Goal: Transaction & Acquisition: Book appointment/travel/reservation

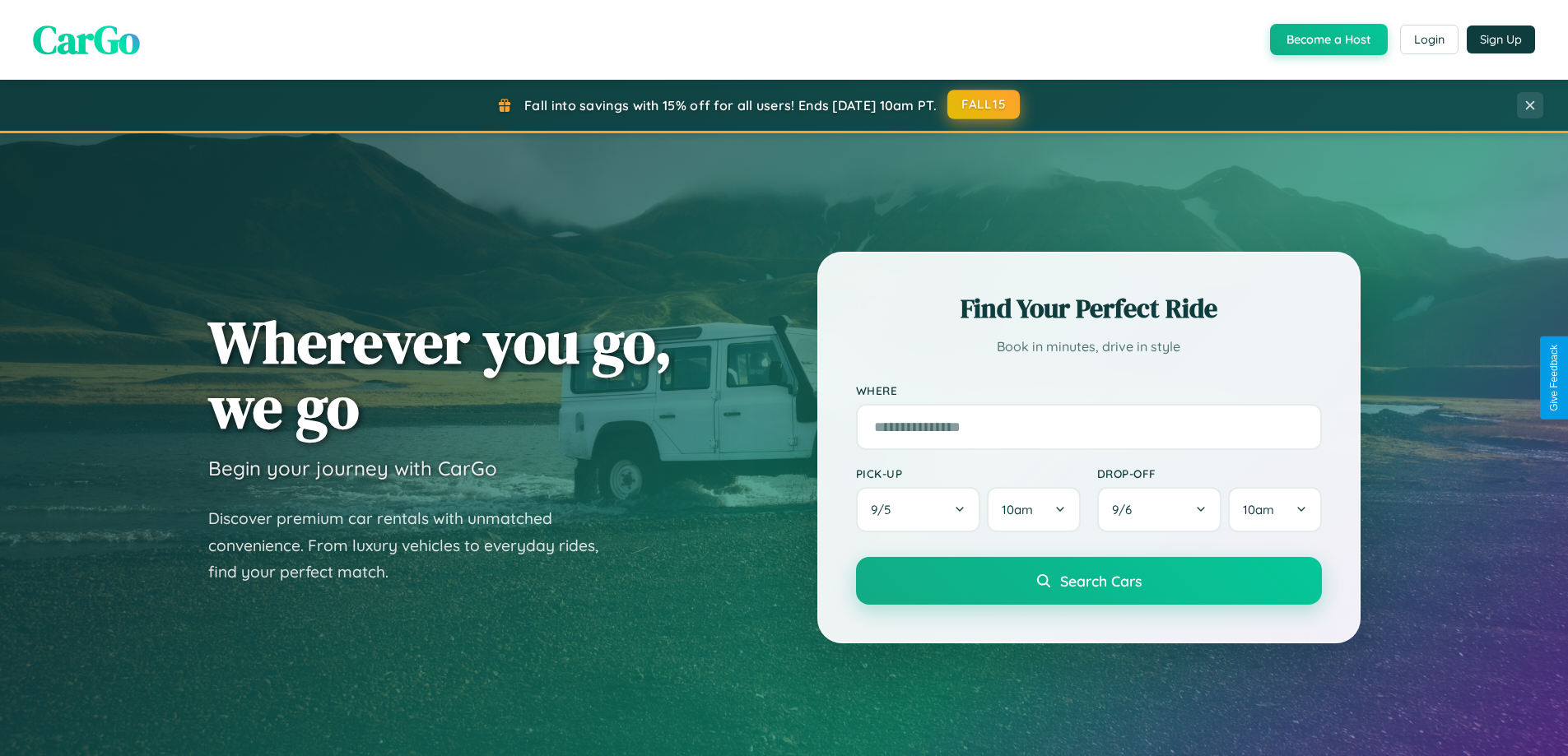
click at [984, 104] on button "FALL15" at bounding box center [983, 105] width 72 height 30
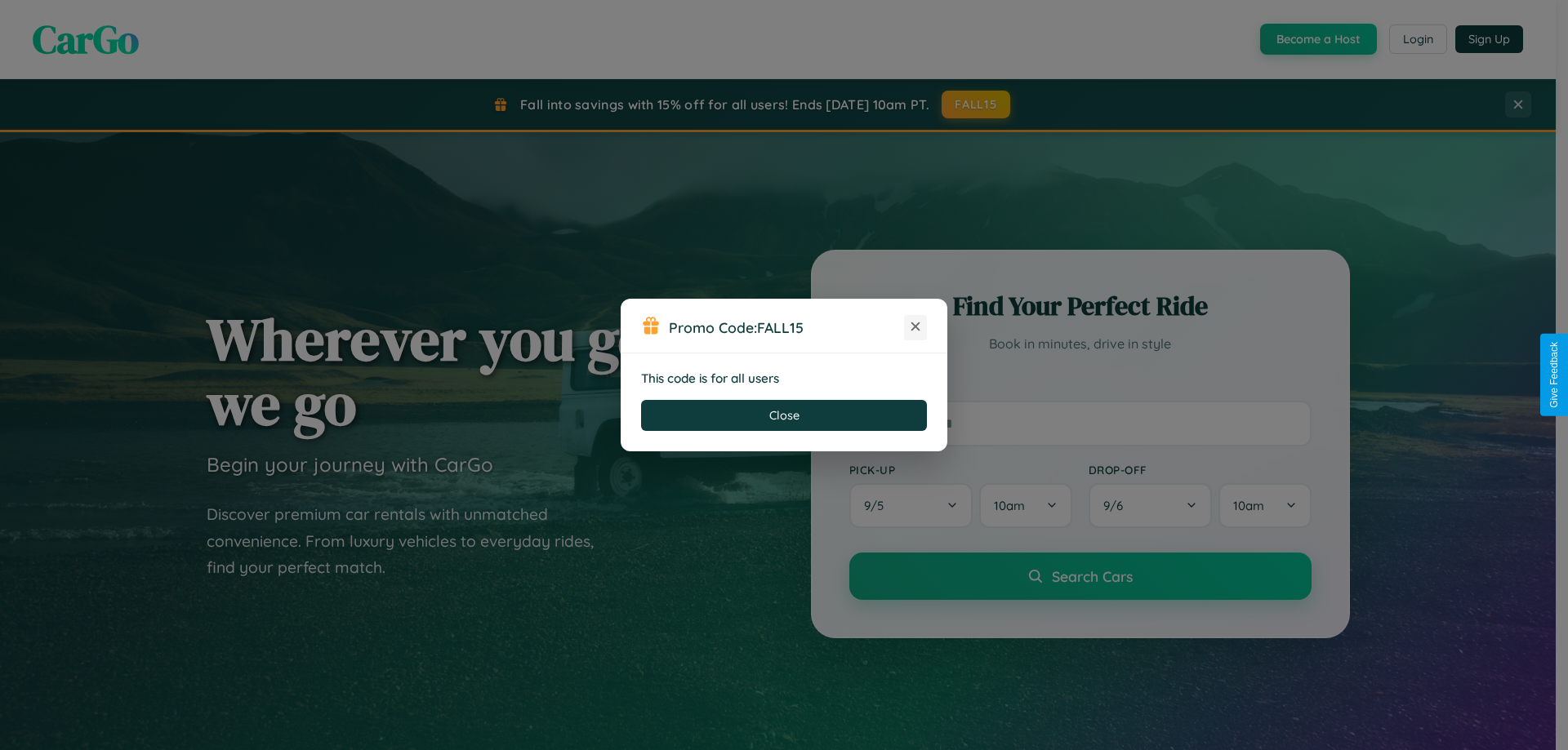
click at [916, 328] on icon at bounding box center [916, 327] width 17 height 17
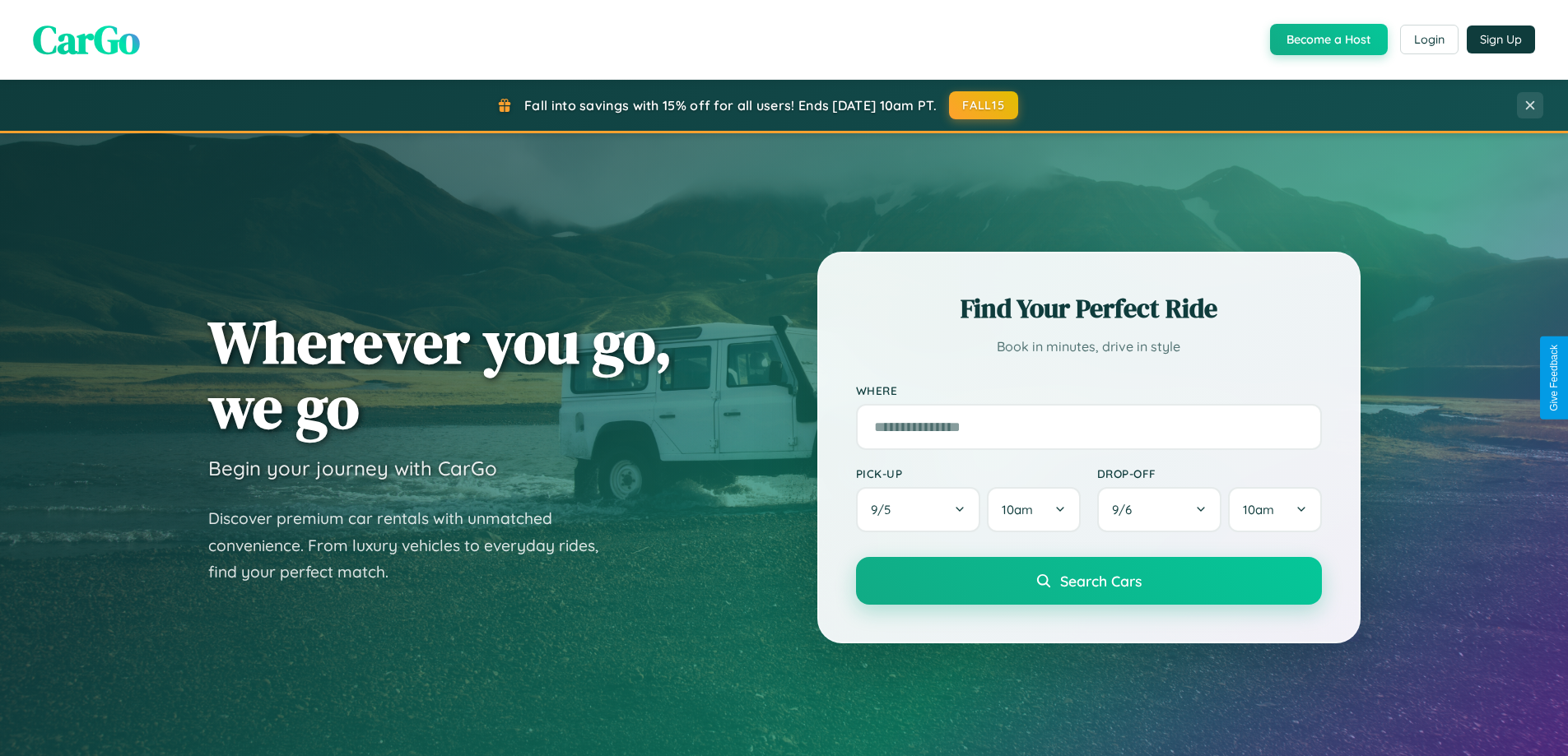
scroll to position [709, 0]
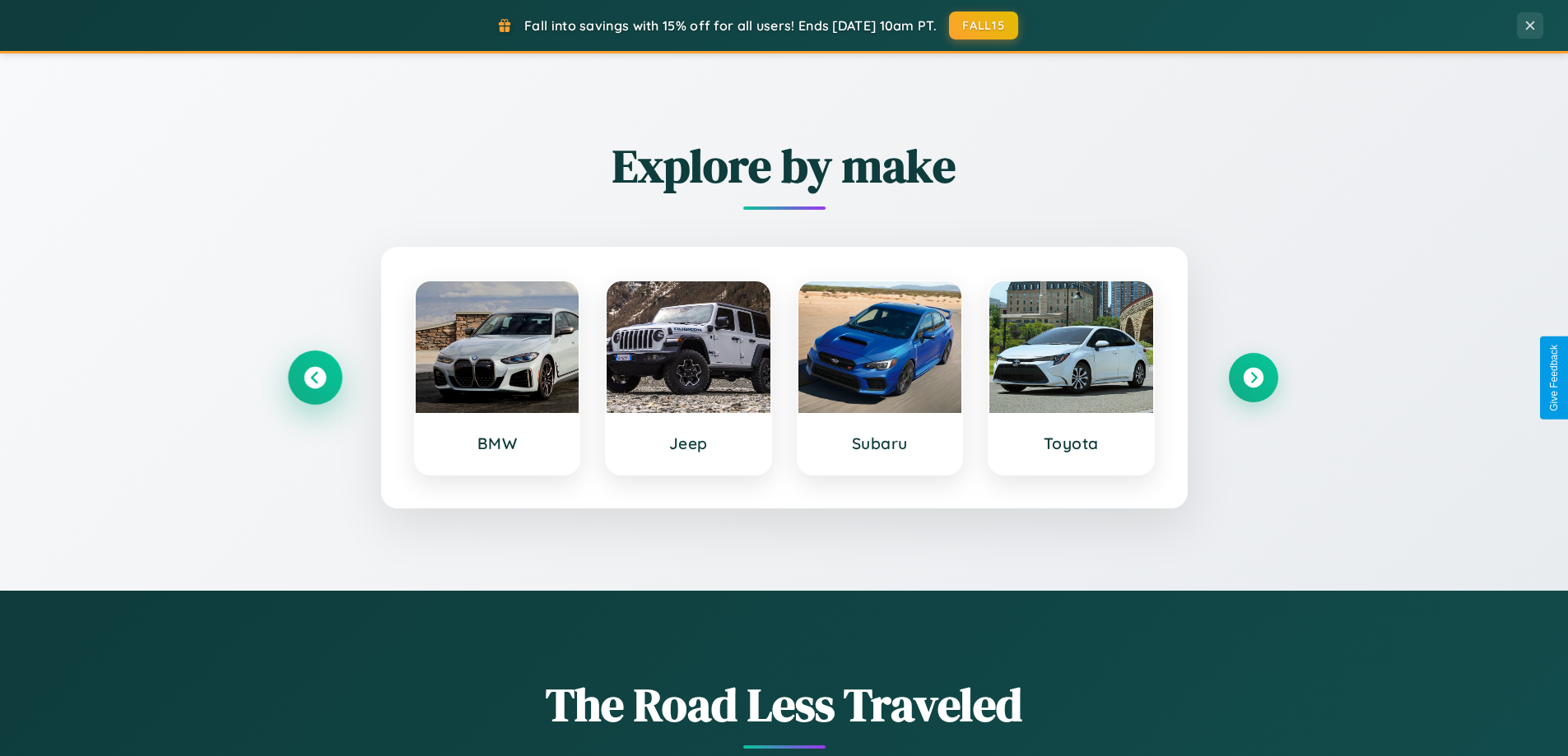
click at [314, 378] on icon at bounding box center [315, 378] width 23 height 23
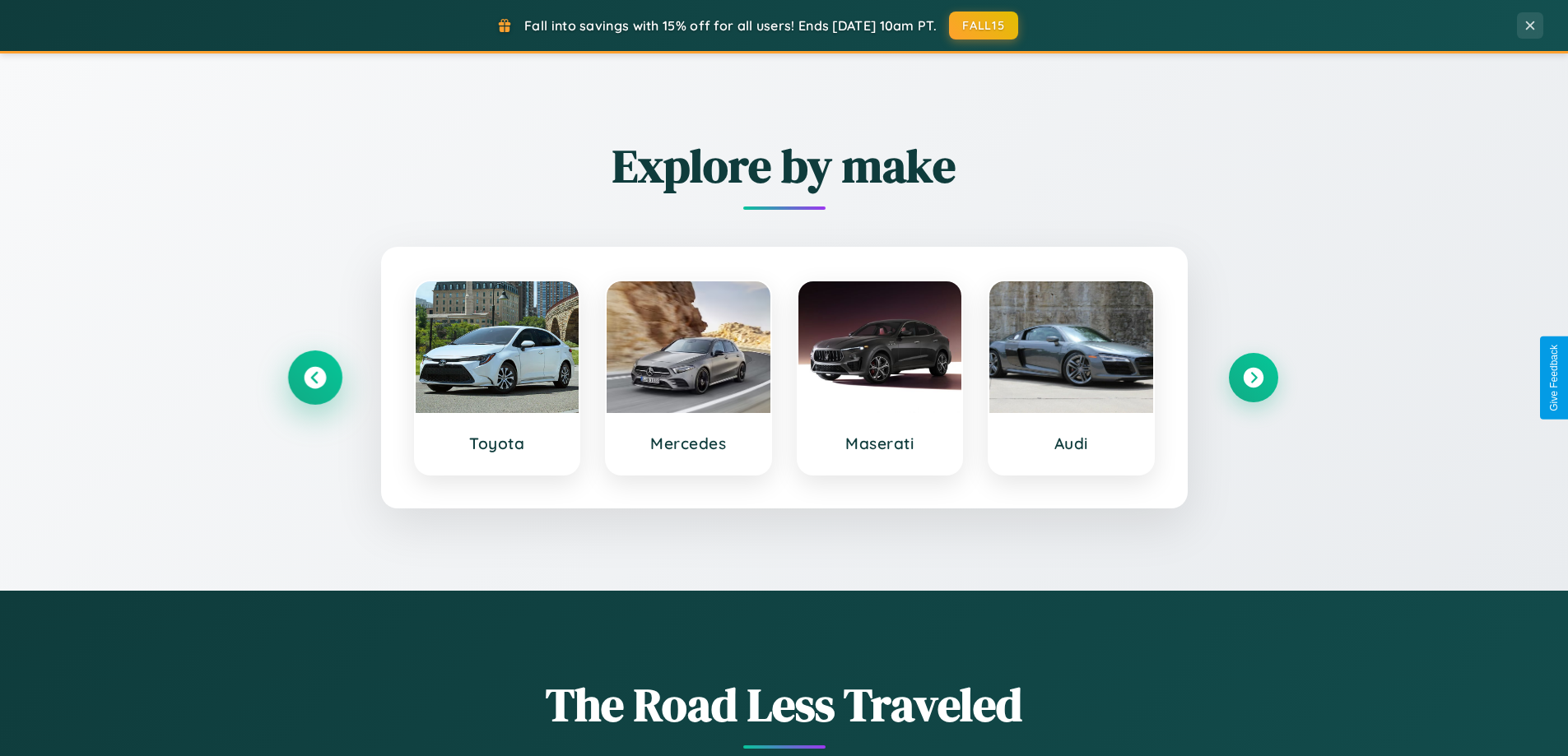
click at [314, 378] on icon at bounding box center [315, 378] width 23 height 23
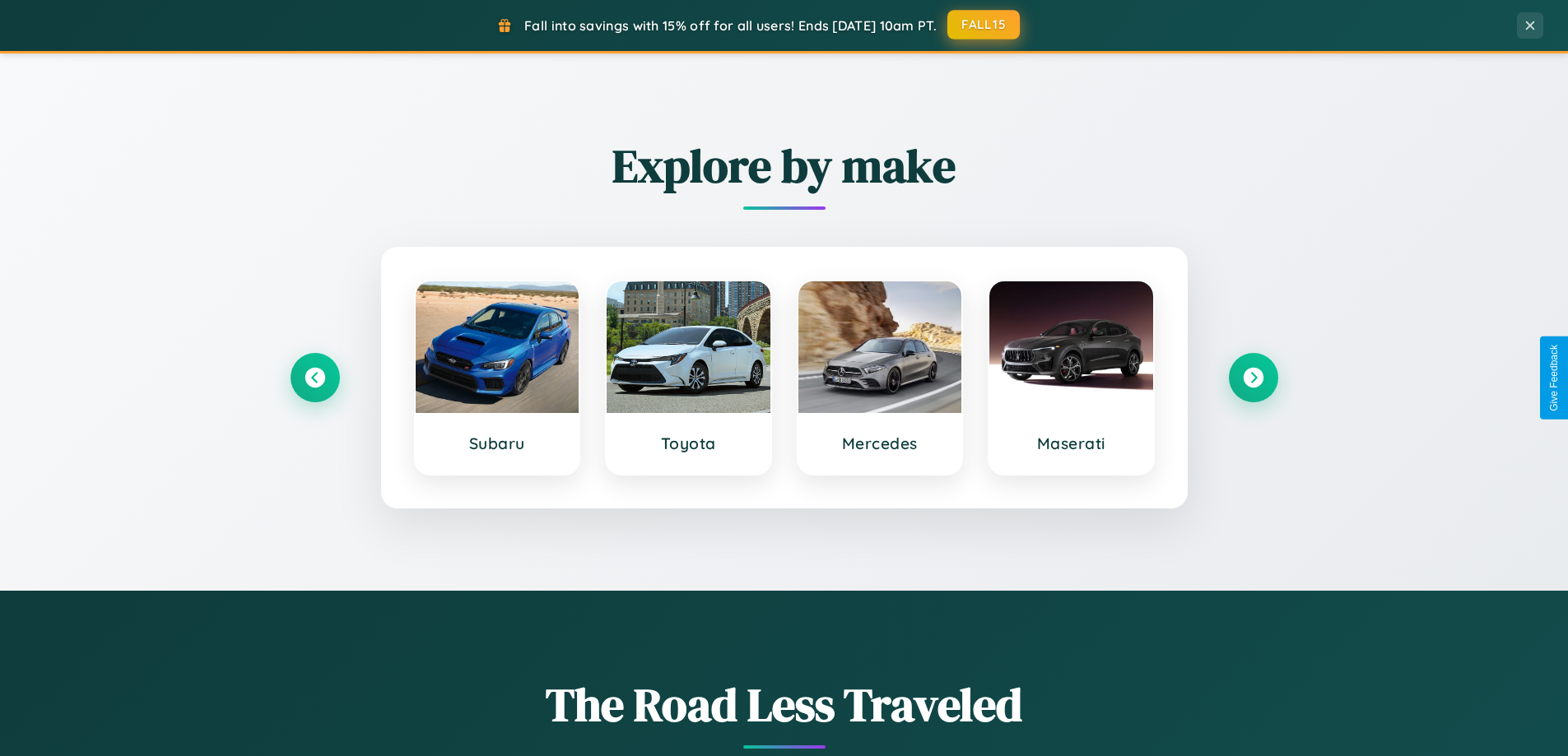
click at [984, 24] on button "FALL15" at bounding box center [983, 25] width 72 height 30
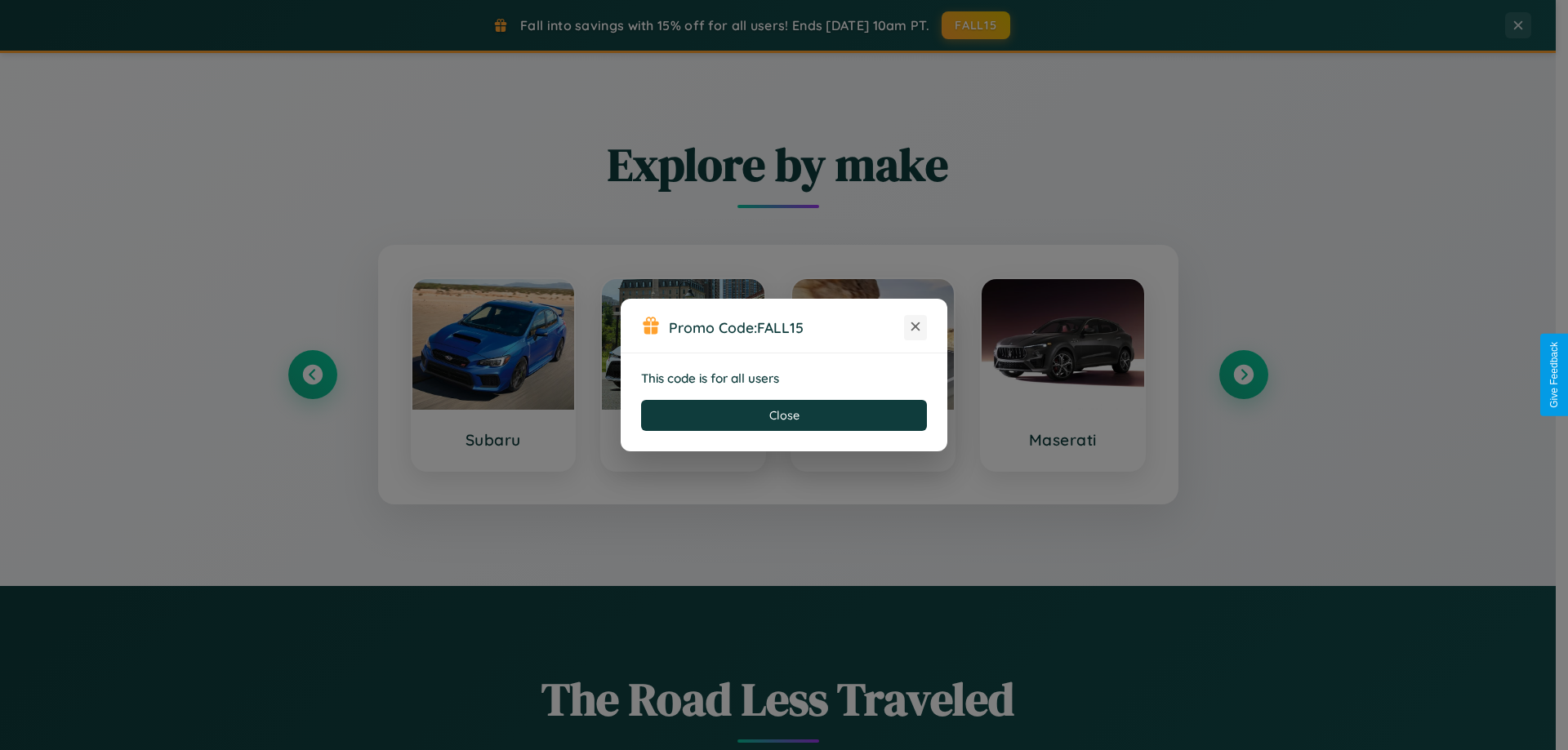
click at [916, 328] on icon at bounding box center [916, 327] width 17 height 17
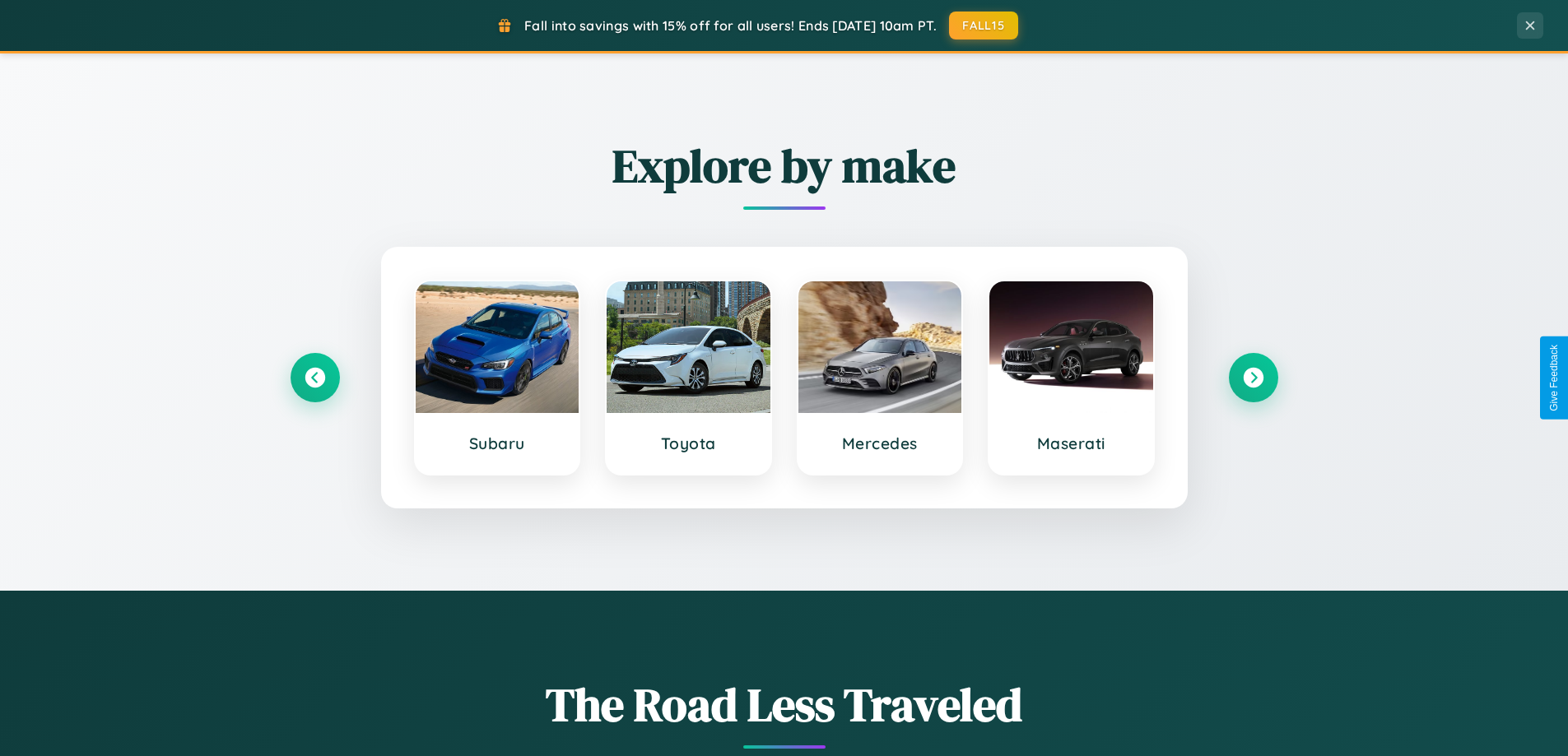
scroll to position [2644, 0]
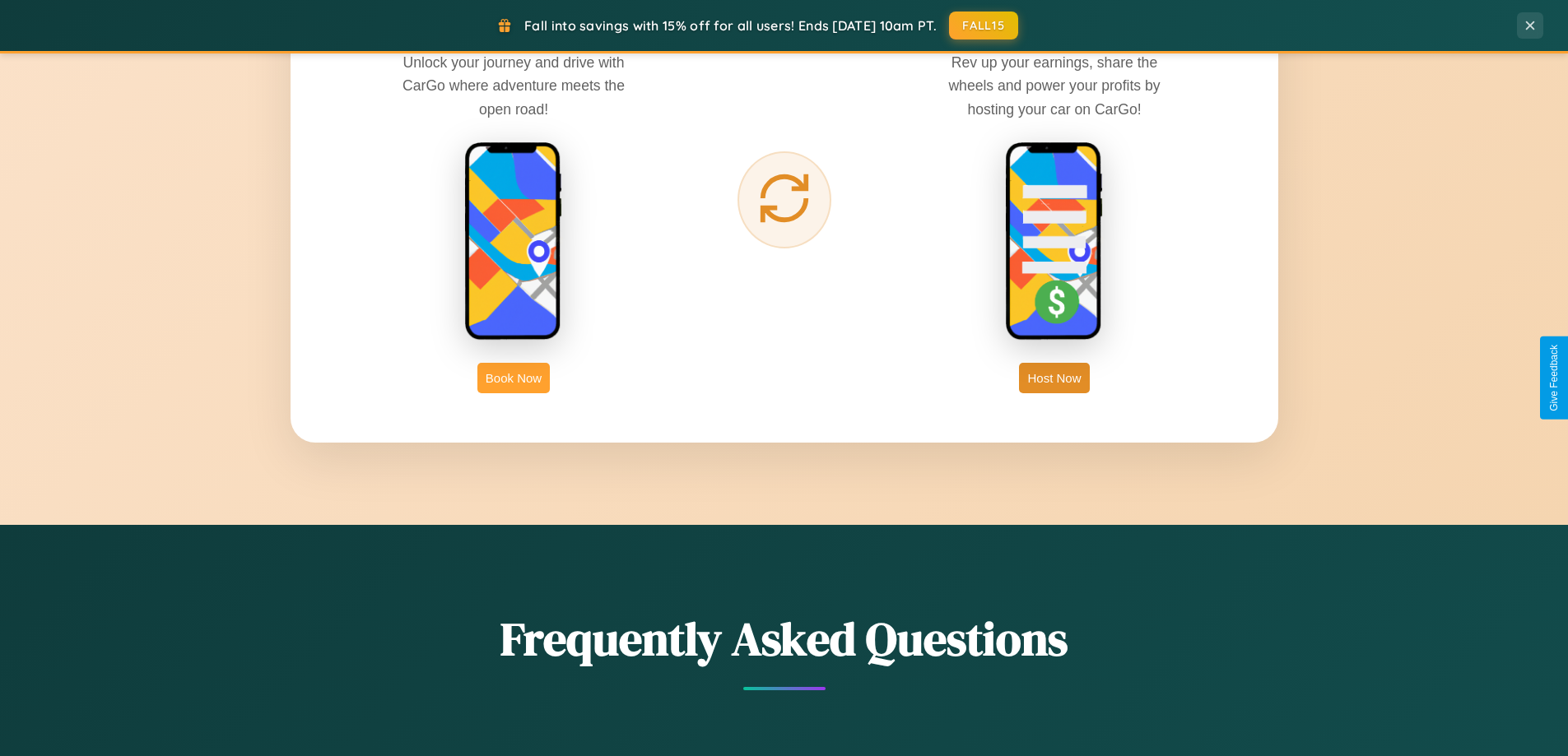
click at [513, 378] on button "Book Now" at bounding box center [513, 378] width 72 height 30
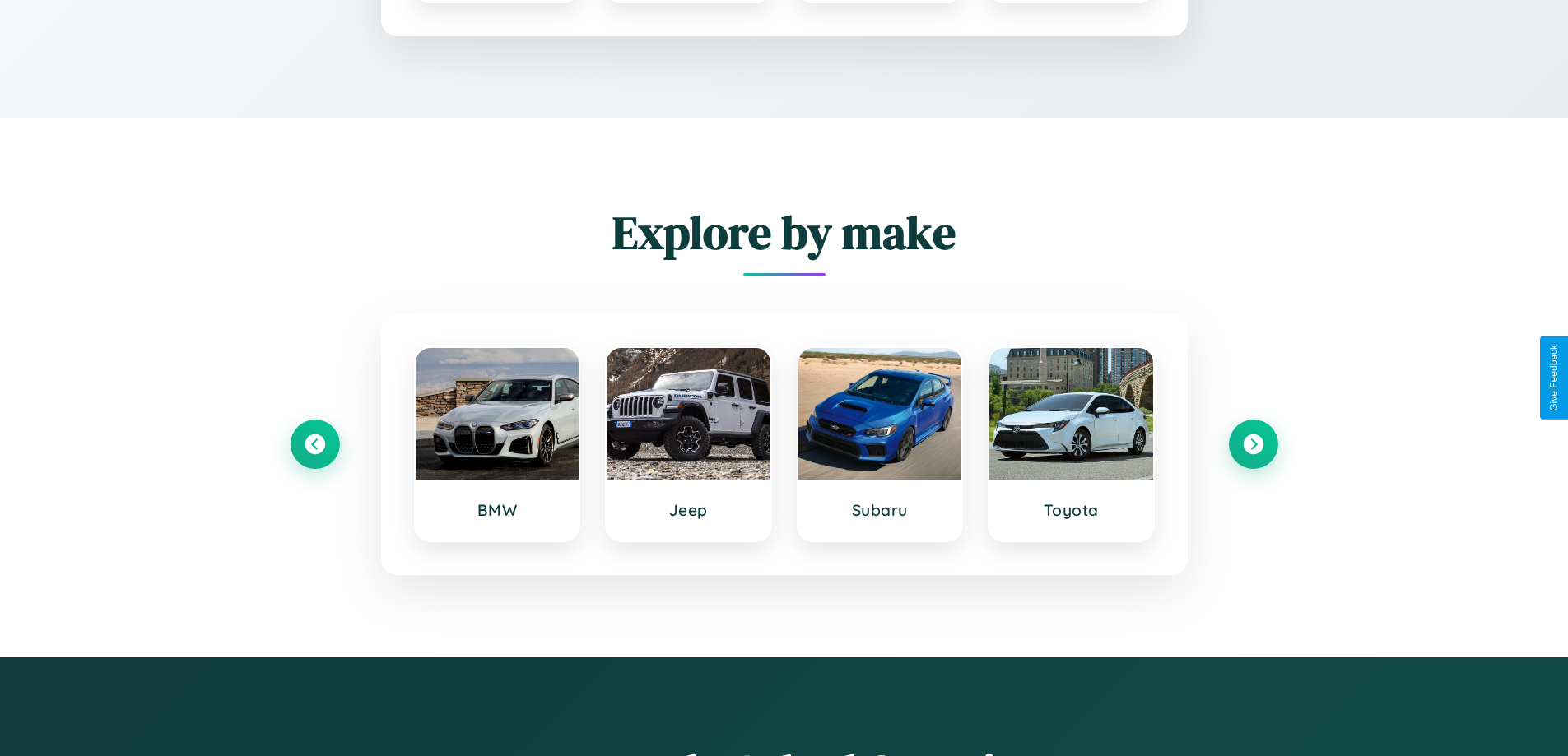
scroll to position [2208, 0]
